Goal: Task Accomplishment & Management: Use online tool/utility

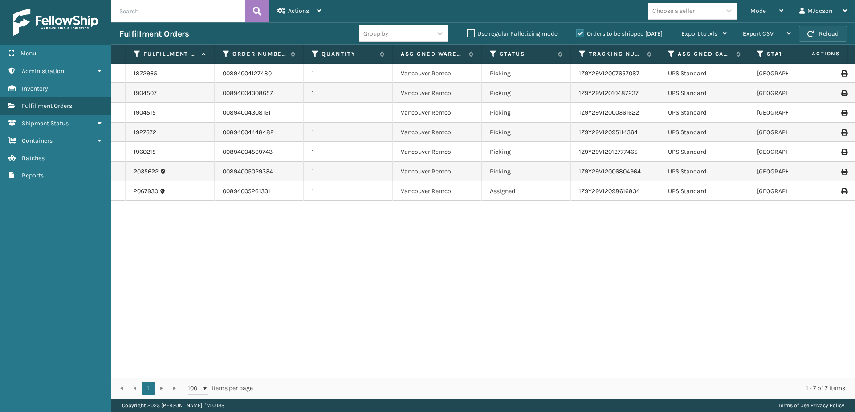
click at [823, 36] on button "Reload" at bounding box center [823, 34] width 48 height 16
click at [301, 12] on span "Actions" at bounding box center [298, 11] width 21 height 8
drag, startPoint x: 318, startPoint y: 270, endPoint x: 345, endPoint y: 266, distance: 27.5
click at [345, 266] on div "1872965 00894004127480 1 [GEOGRAPHIC_DATA] Remco Picking 1Z9Y29V12007657087 UPS…" at bounding box center [483, 221] width 744 height 314
click at [777, 10] on div "Mode" at bounding box center [767, 11] width 33 height 22
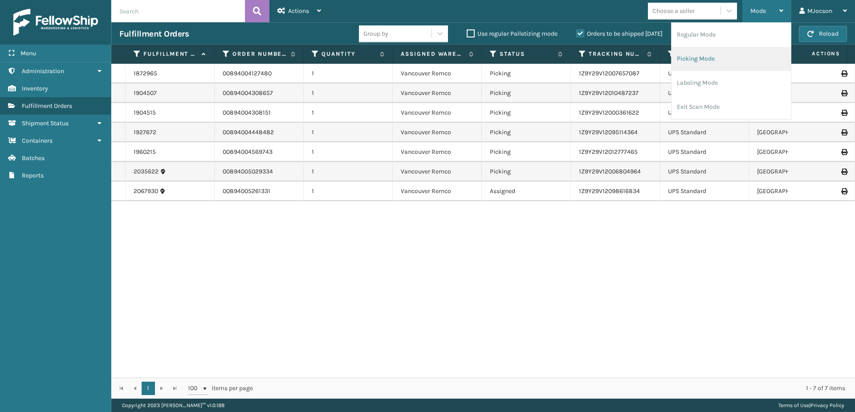
click at [715, 59] on li "Picking Mode" at bounding box center [731, 59] width 119 height 24
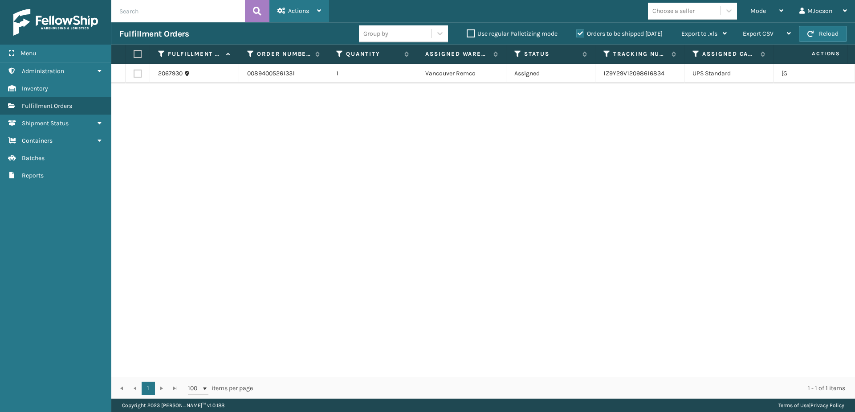
click at [286, 14] on div "Actions" at bounding box center [300, 11] width 44 height 22
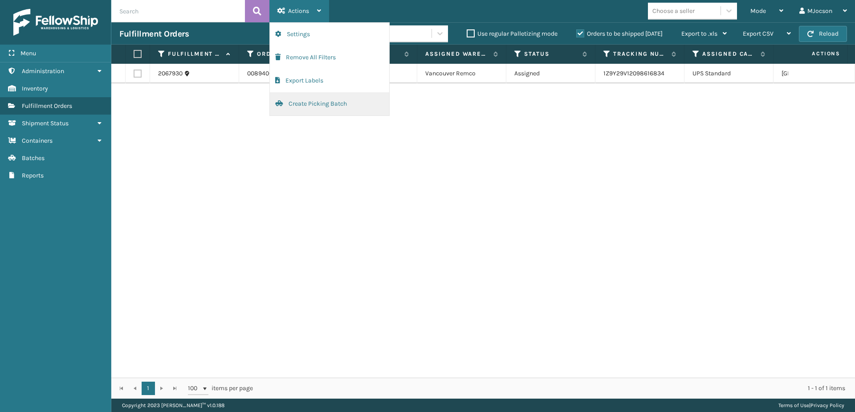
click at [306, 100] on button "Create Picking Batch" at bounding box center [329, 103] width 119 height 23
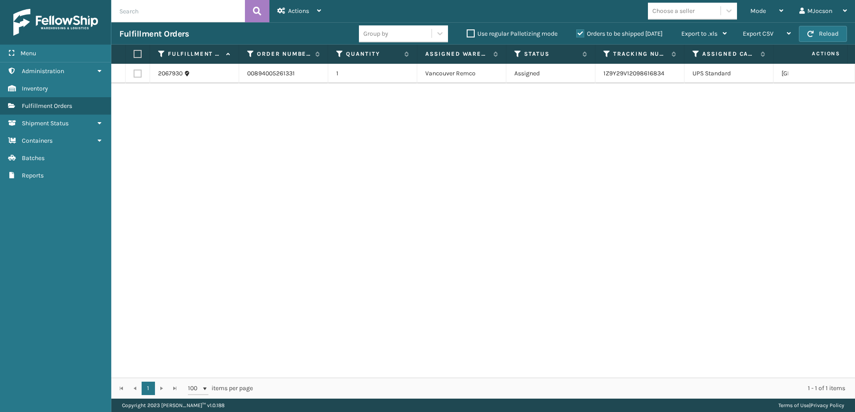
click at [138, 54] on label at bounding box center [136, 54] width 5 height 8
click at [134, 54] on input "checkbox" at bounding box center [134, 54] width 0 height 6
checkbox input "true"
click at [303, 9] on span "Actions" at bounding box center [298, 11] width 21 height 8
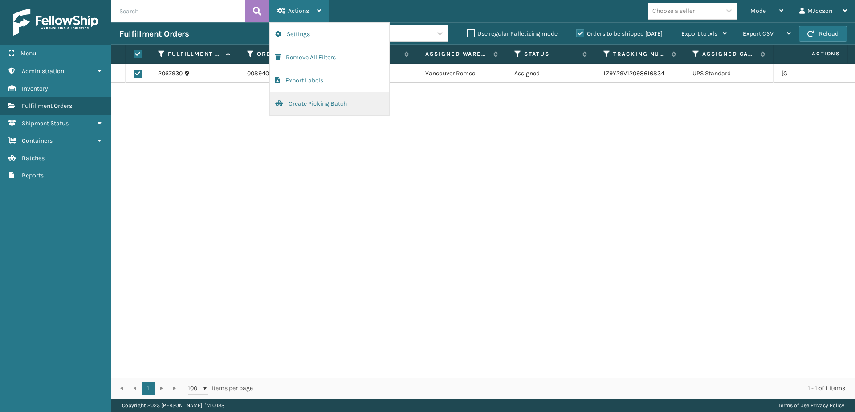
click at [302, 106] on button "Create Picking Batch" at bounding box center [329, 103] width 119 height 23
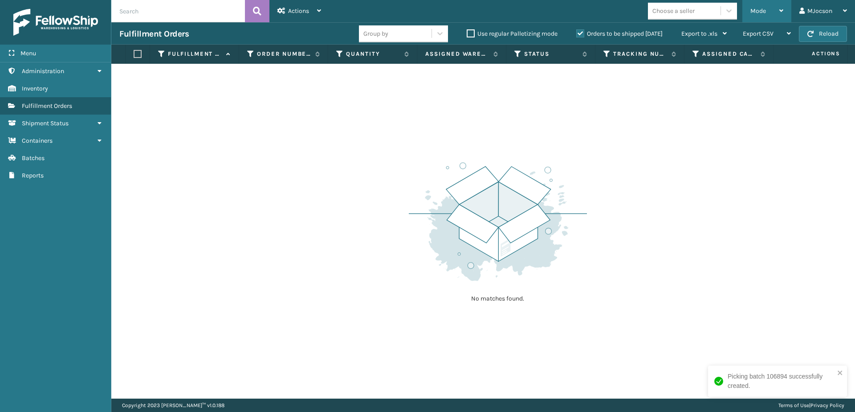
click at [747, 7] on div "Mode Regular Mode Picking Mode Labeling Mode Exit Scan Mode" at bounding box center [767, 11] width 49 height 22
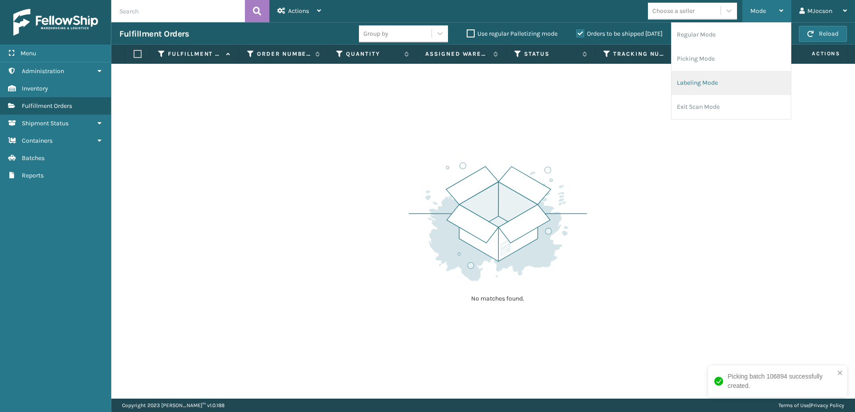
click at [731, 86] on li "Labeling Mode" at bounding box center [731, 83] width 119 height 24
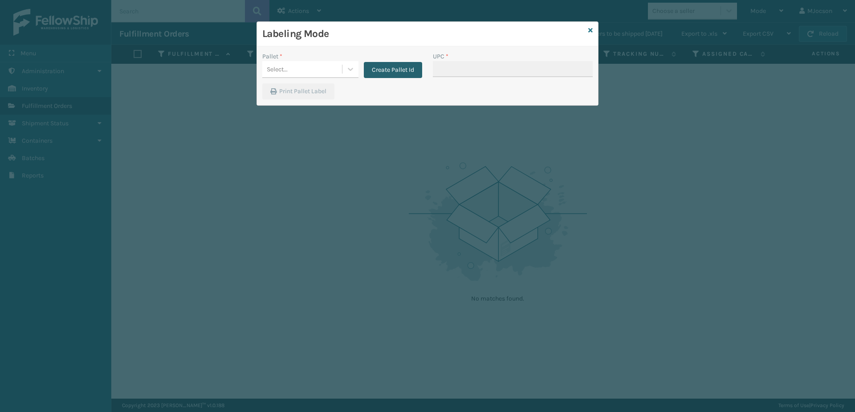
click at [388, 64] on button "Create Pallet Id" at bounding box center [393, 70] width 58 height 16
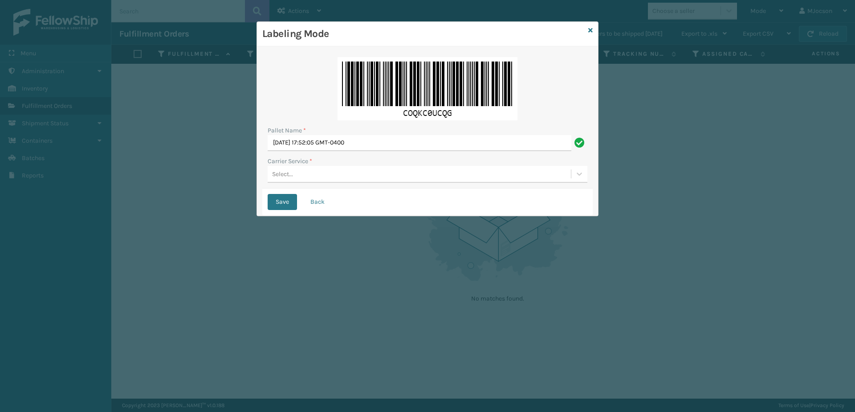
click at [281, 179] on div "Select..." at bounding box center [419, 174] width 303 height 15
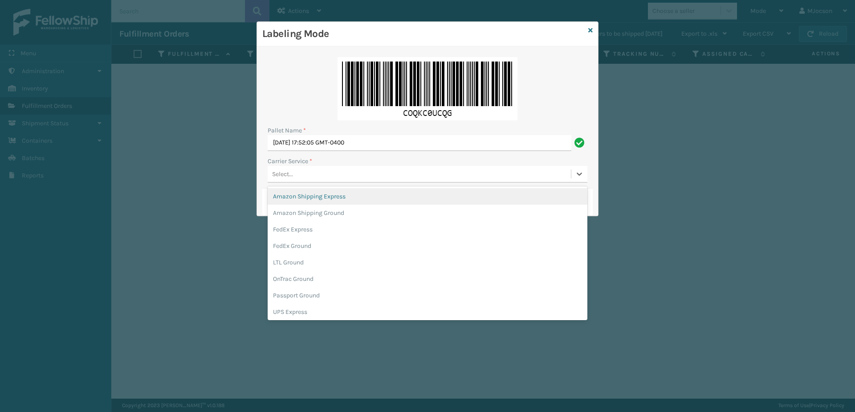
click at [596, 29] on div "Labeling Mode" at bounding box center [427, 34] width 341 height 25
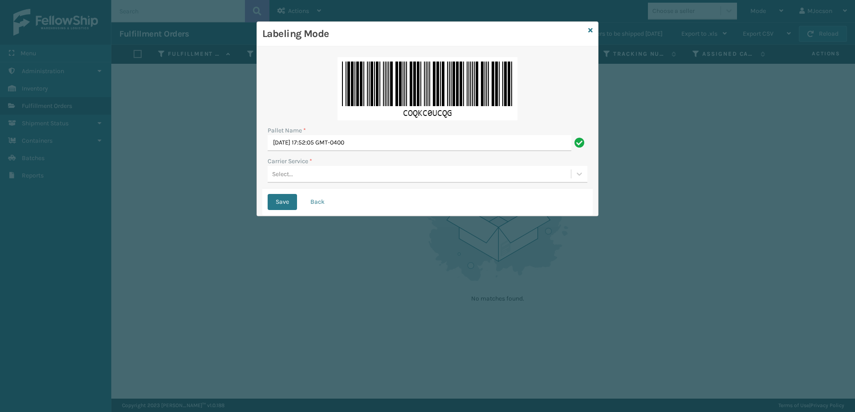
click at [596, 29] on div "Labeling Mode" at bounding box center [427, 34] width 341 height 25
click at [586, 31] on div "Labeling Mode" at bounding box center [427, 34] width 341 height 25
click at [308, 201] on button "Back" at bounding box center [317, 202] width 30 height 16
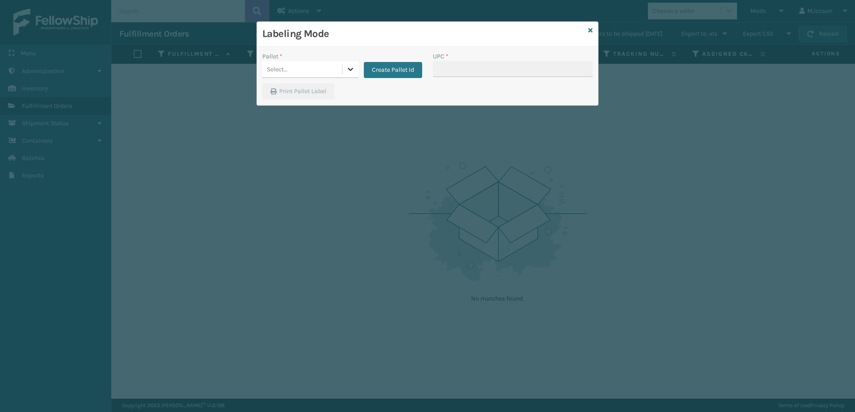
click at [354, 69] on icon at bounding box center [350, 69] width 9 height 9
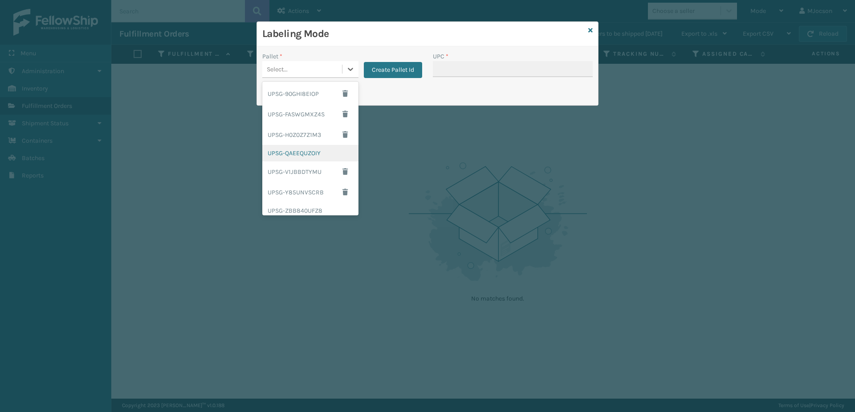
click at [319, 156] on div "UPSG-QAEEQUZOIY" at bounding box center [310, 153] width 96 height 16
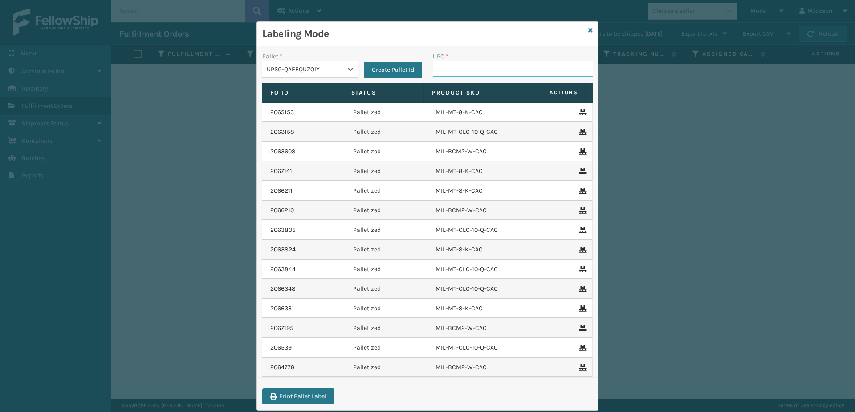
click at [443, 72] on input "UPC *" at bounding box center [513, 69] width 160 height 16
click at [740, 154] on div "Labeling Mode Pallet * UPSG-QAEEQUZOIY Create Pallet Id UPC * Fo Id Status Prod…" at bounding box center [427, 206] width 855 height 412
